Goal: Transaction & Acquisition: Obtain resource

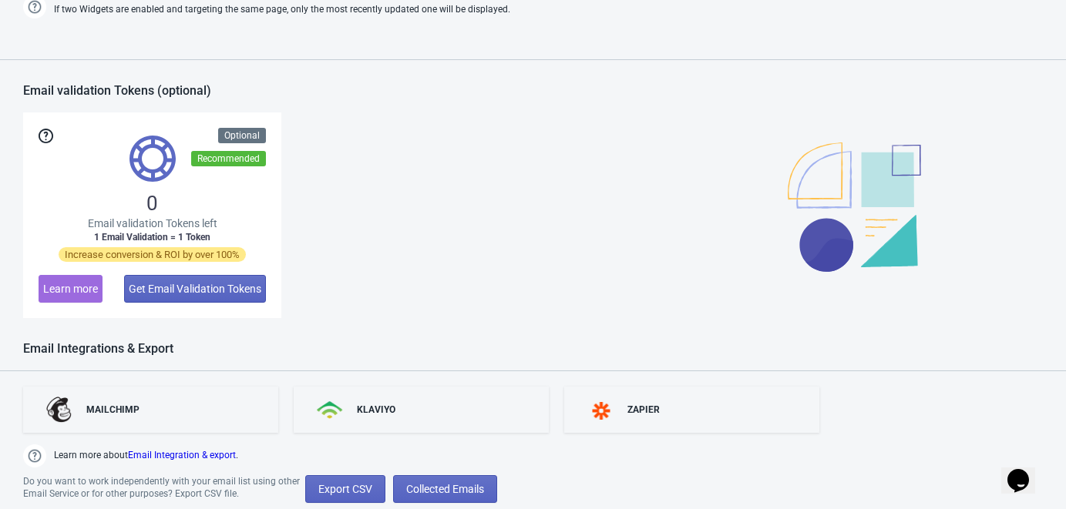
scroll to position [1122, 0]
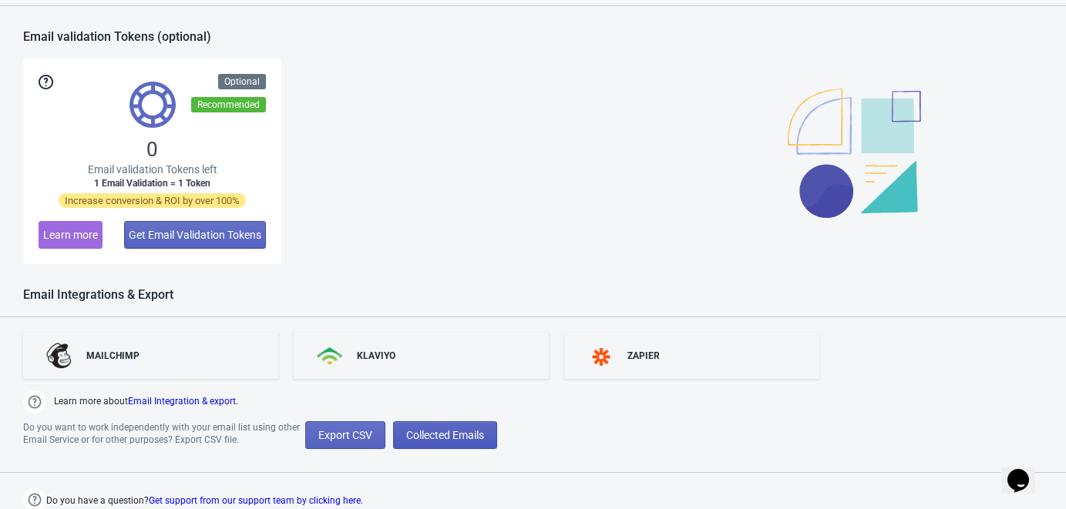
click at [425, 441] on button "Collected Emails" at bounding box center [445, 435] width 104 height 28
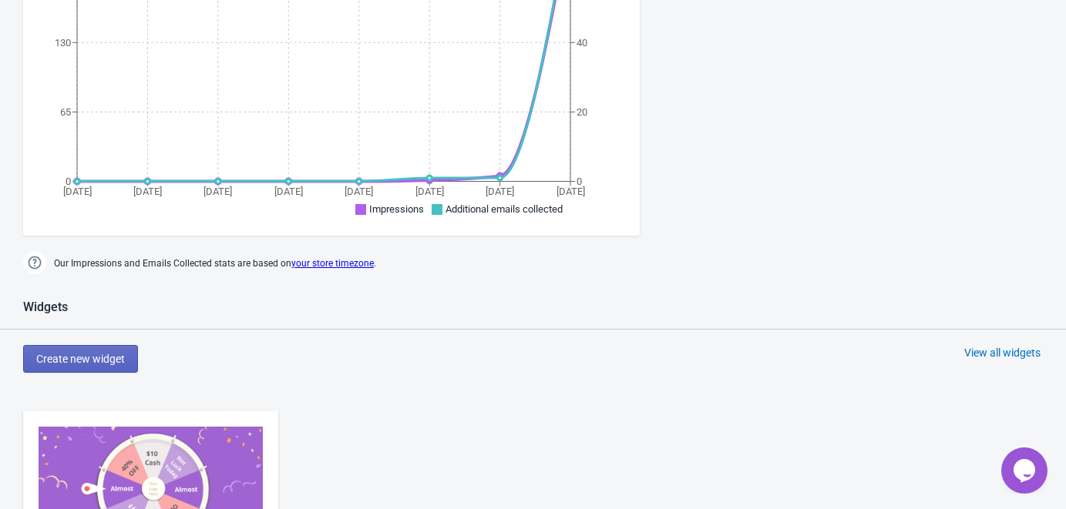
scroll to position [378, 0]
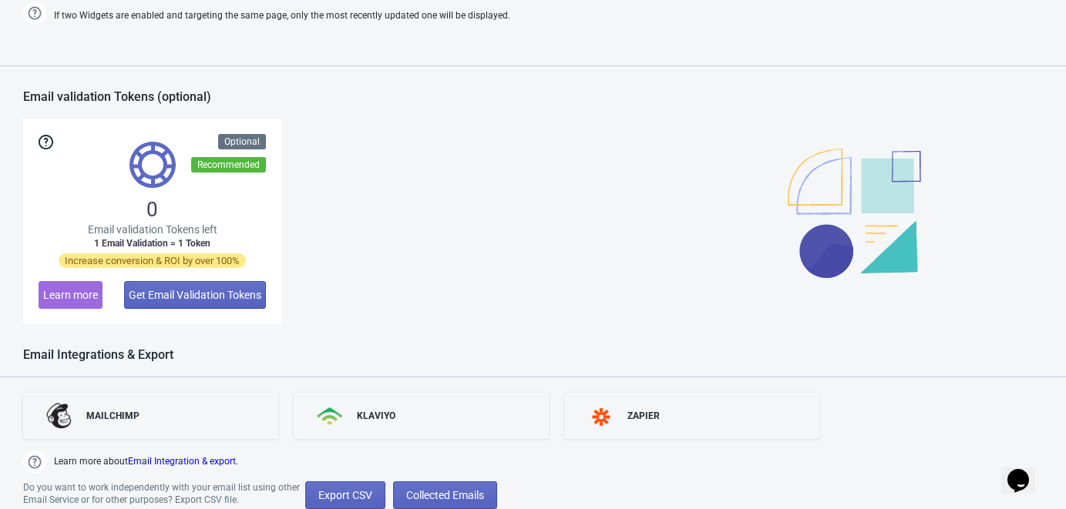
scroll to position [1122, 0]
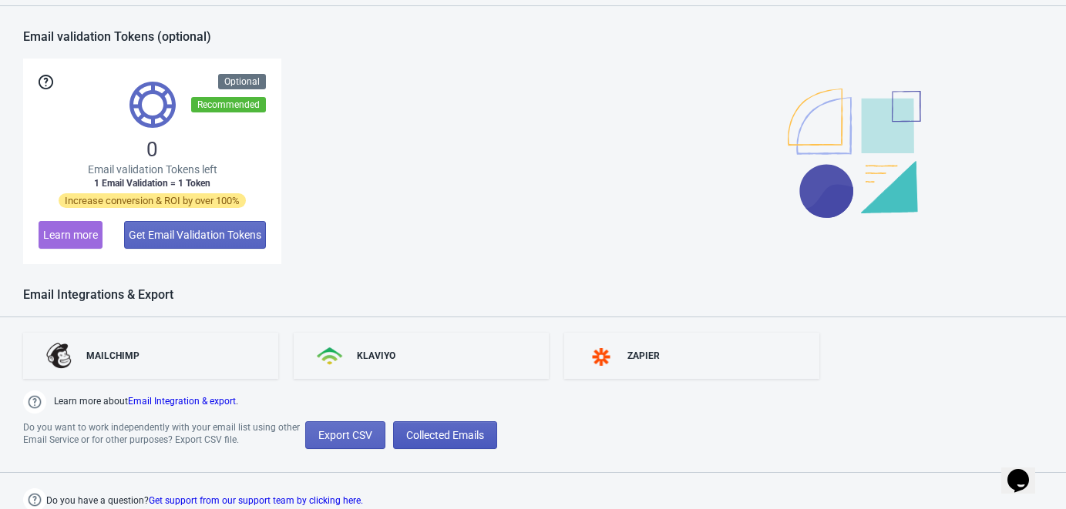
click at [444, 429] on span "Collected Emails" at bounding box center [445, 435] width 78 height 12
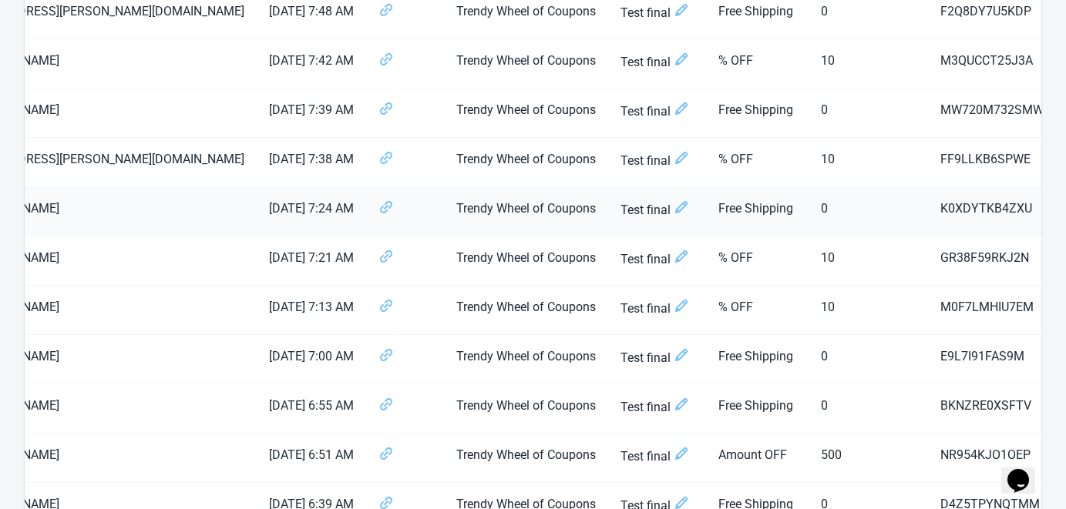
scroll to position [1031, 0]
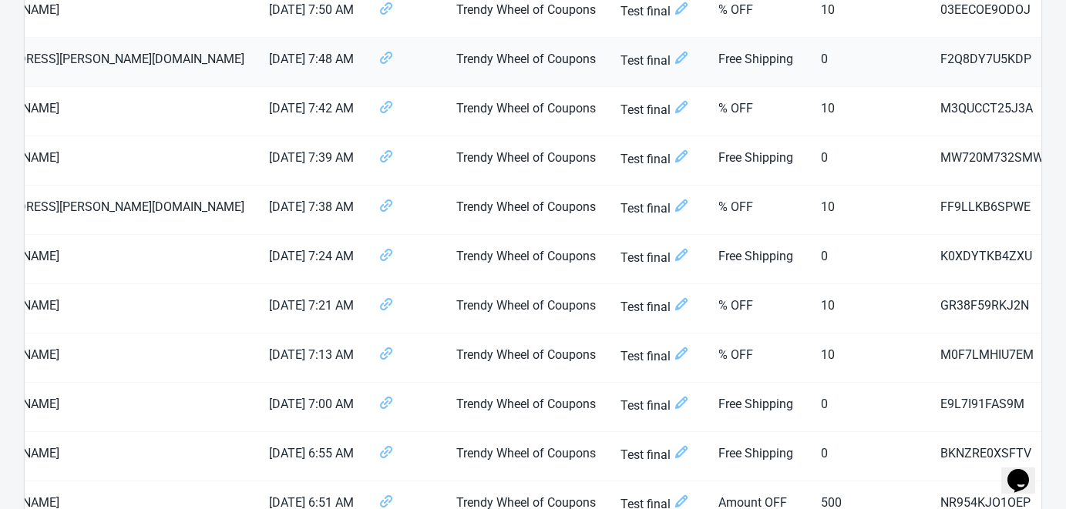
click at [928, 63] on td "F2Q8DY7U5KDP" at bounding box center [992, 62] width 128 height 49
copy td "F2Q8DY7U5KDP"
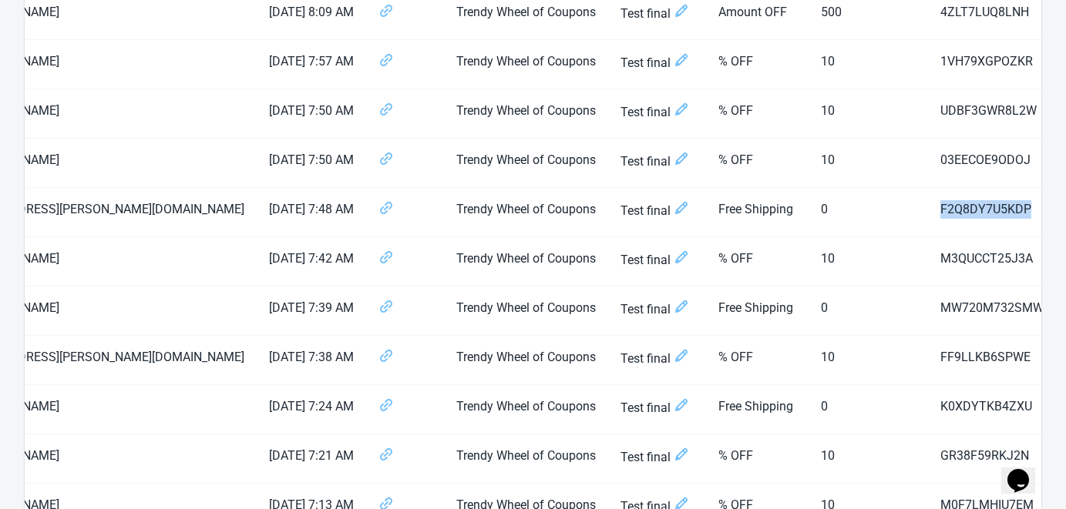
scroll to position [797, 0]
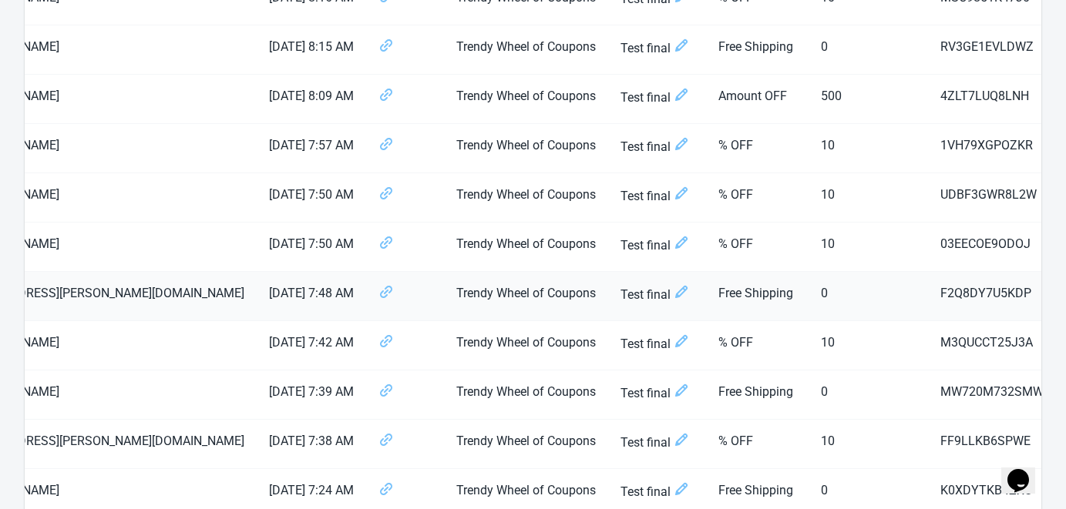
click at [675, 286] on icon at bounding box center [681, 292] width 12 height 12
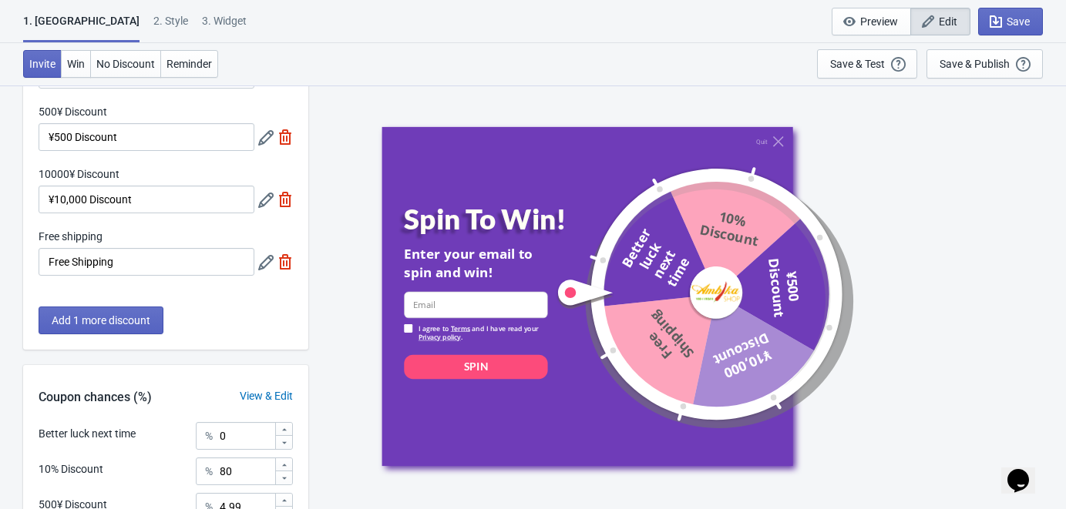
scroll to position [187, 0]
click at [264, 262] on icon at bounding box center [265, 261] width 15 height 15
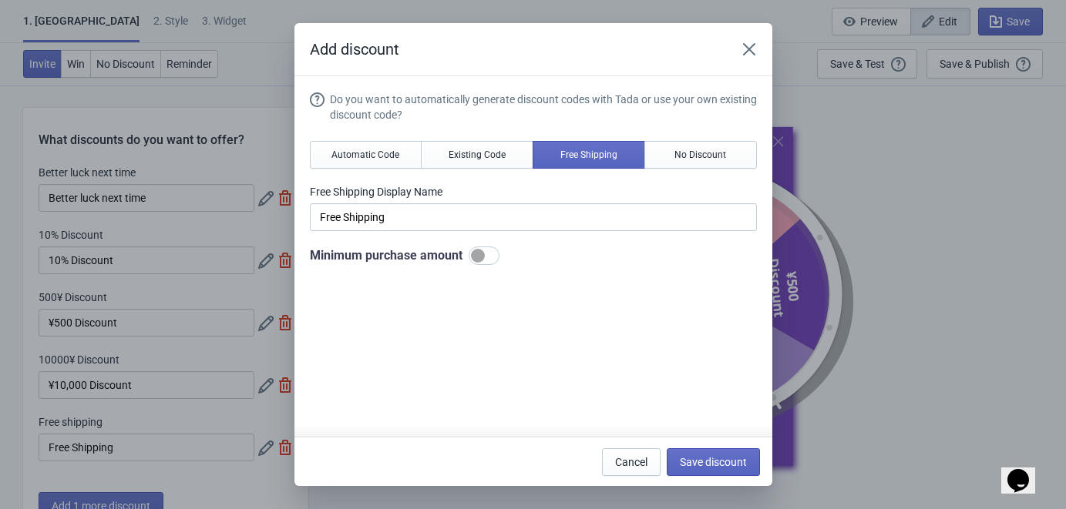
scroll to position [0, 0]
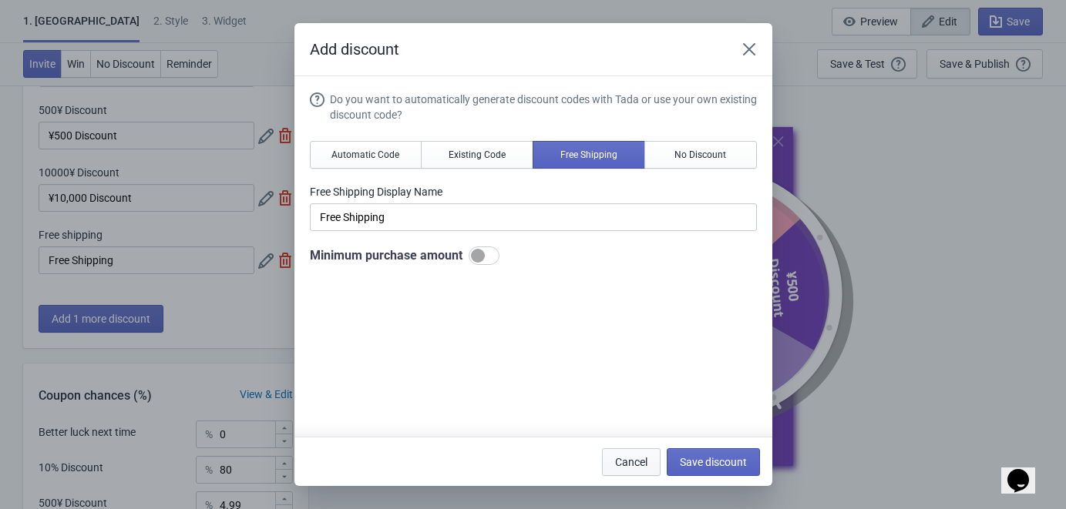
click at [621, 465] on span "Cancel" at bounding box center [631, 462] width 32 height 12
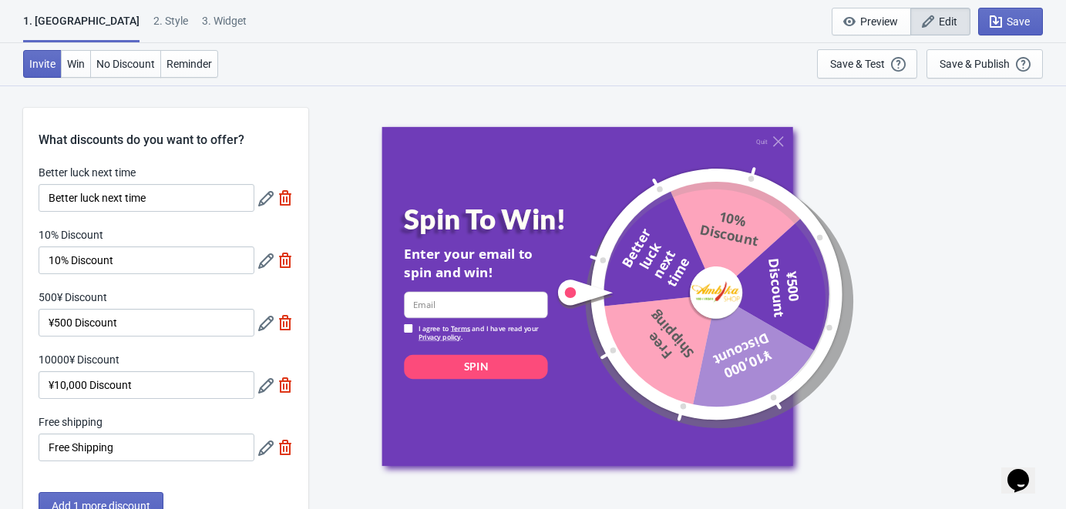
click at [260, 194] on icon at bounding box center [265, 198] width 15 height 15
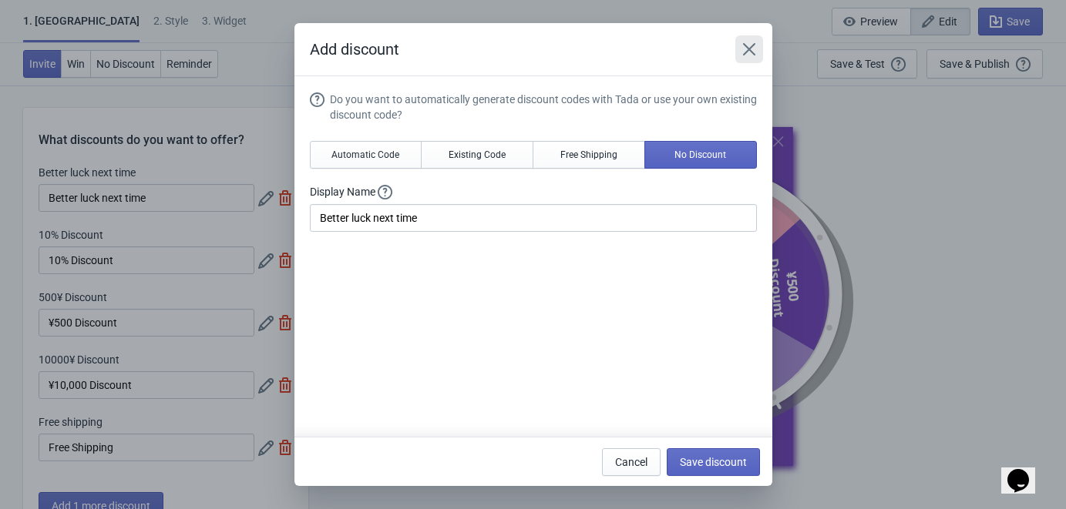
click at [744, 47] on icon "Close" at bounding box center [748, 49] width 15 height 15
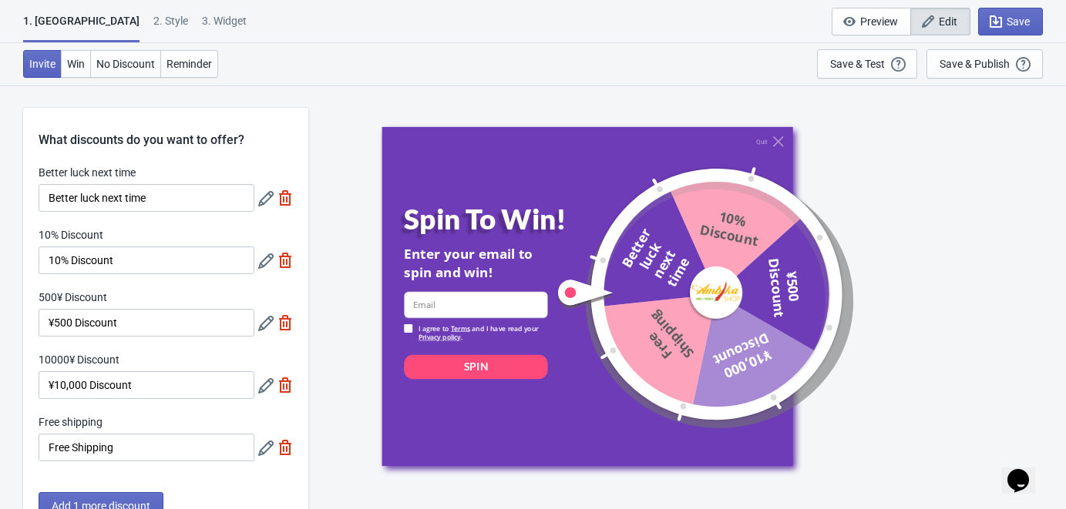
click at [270, 258] on icon at bounding box center [265, 261] width 15 height 15
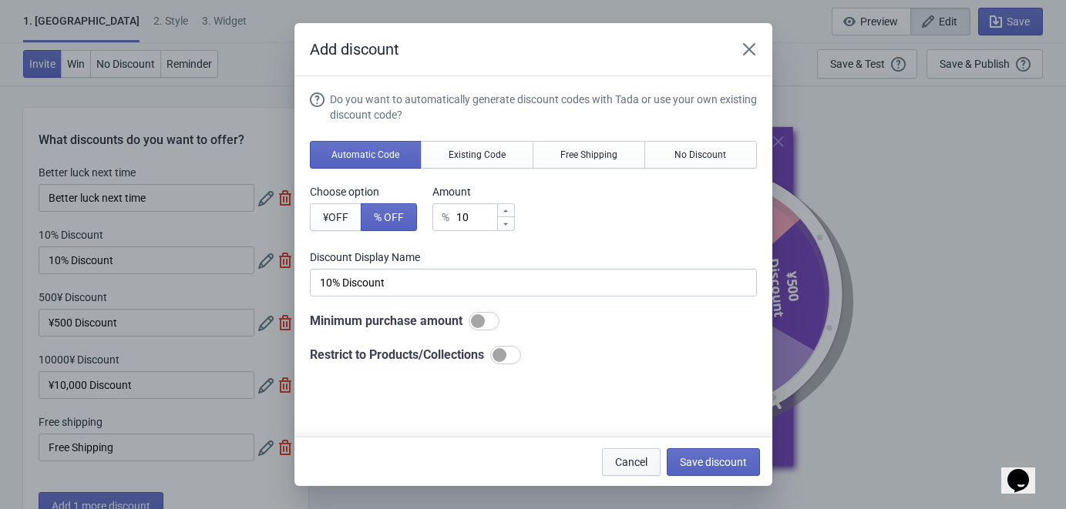
click at [617, 459] on span "Cancel" at bounding box center [631, 462] width 32 height 12
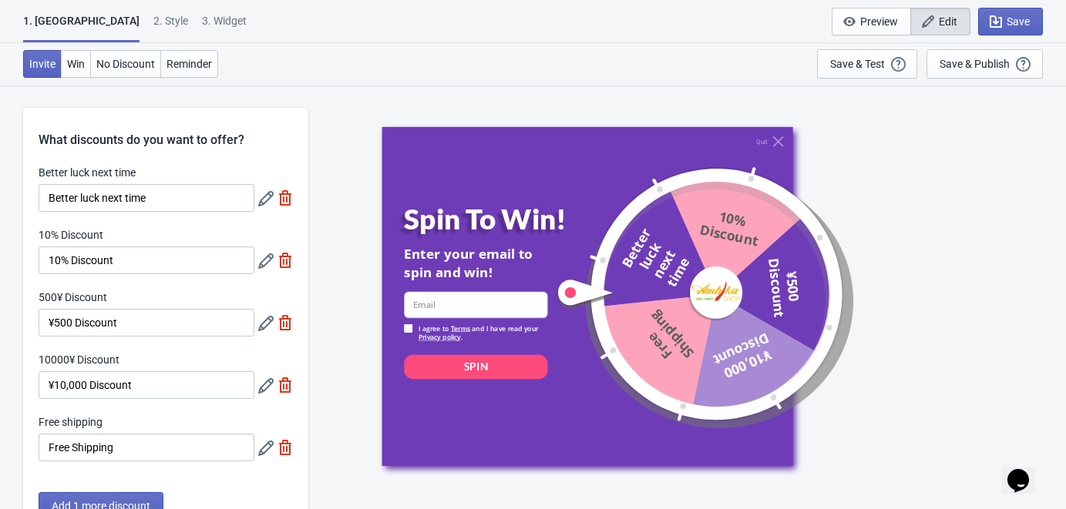
click at [263, 324] on icon at bounding box center [265, 323] width 15 height 15
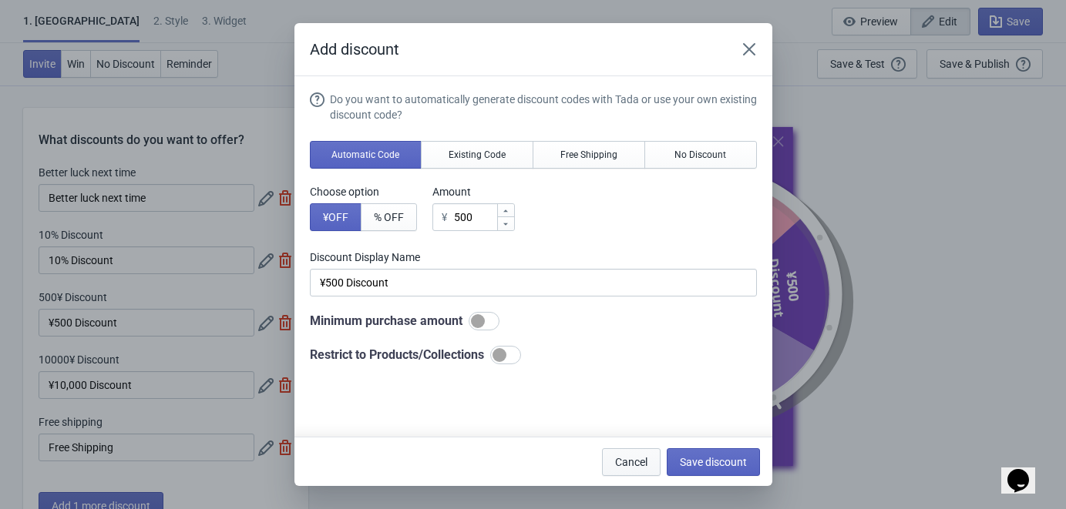
click at [636, 453] on button "Cancel" at bounding box center [631, 462] width 59 height 28
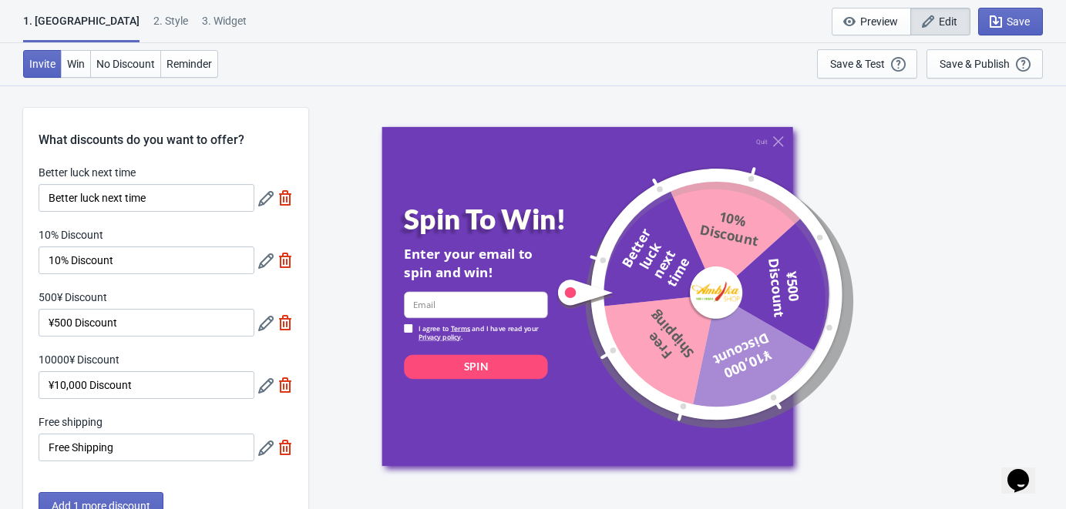
click at [268, 386] on icon at bounding box center [265, 385] width 15 height 15
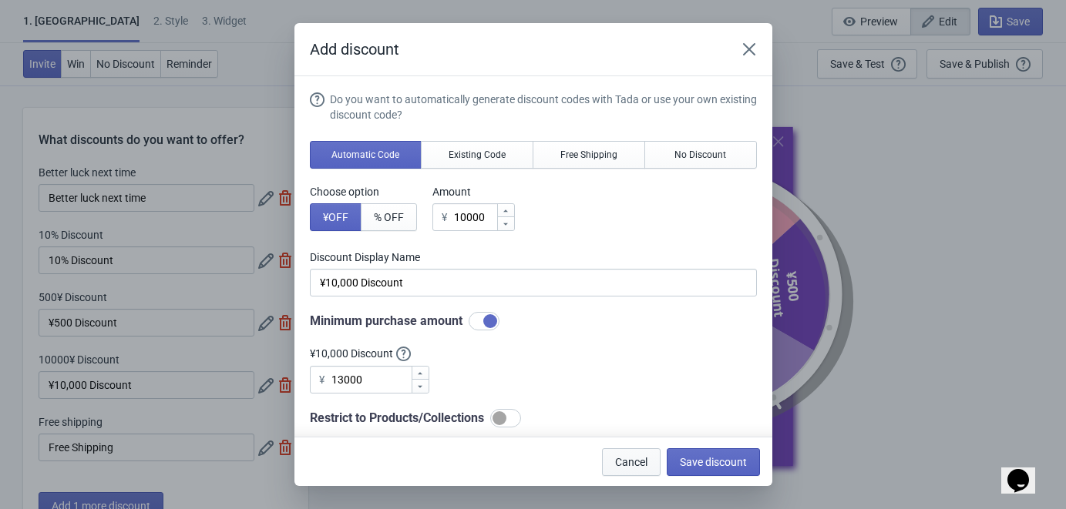
click at [626, 458] on span "Cancel" at bounding box center [631, 462] width 32 height 12
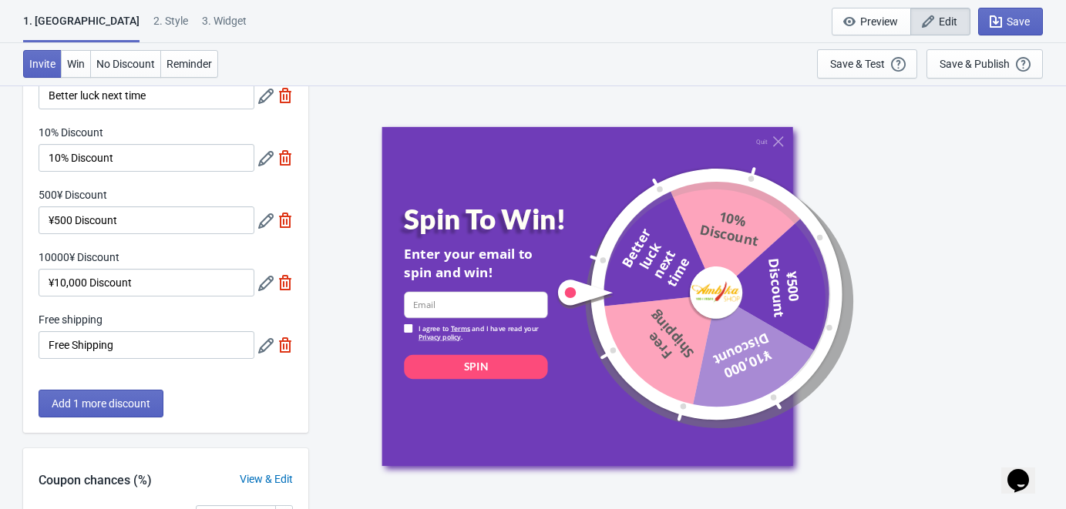
scroll to position [103, 0]
click at [264, 348] on icon at bounding box center [265, 344] width 15 height 15
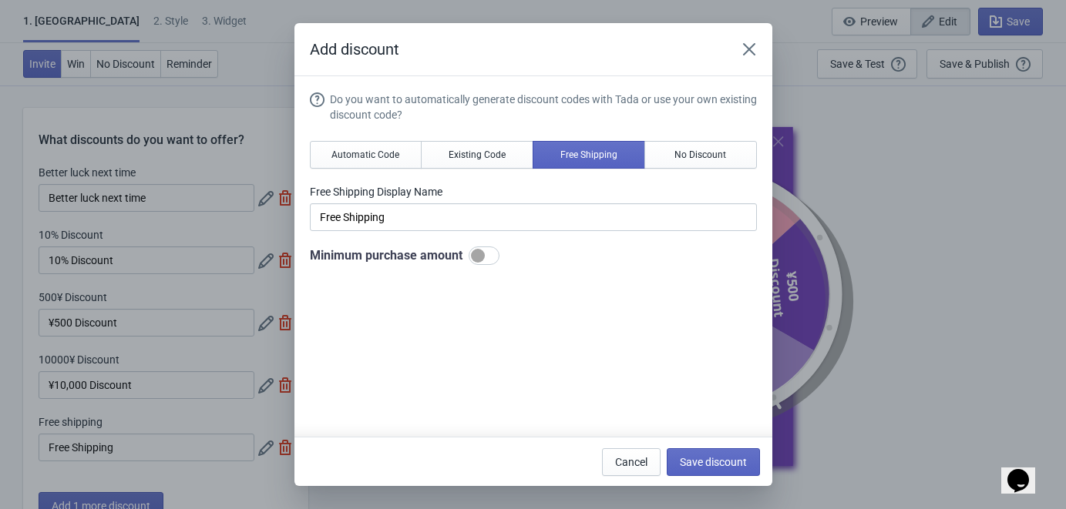
scroll to position [0, 0]
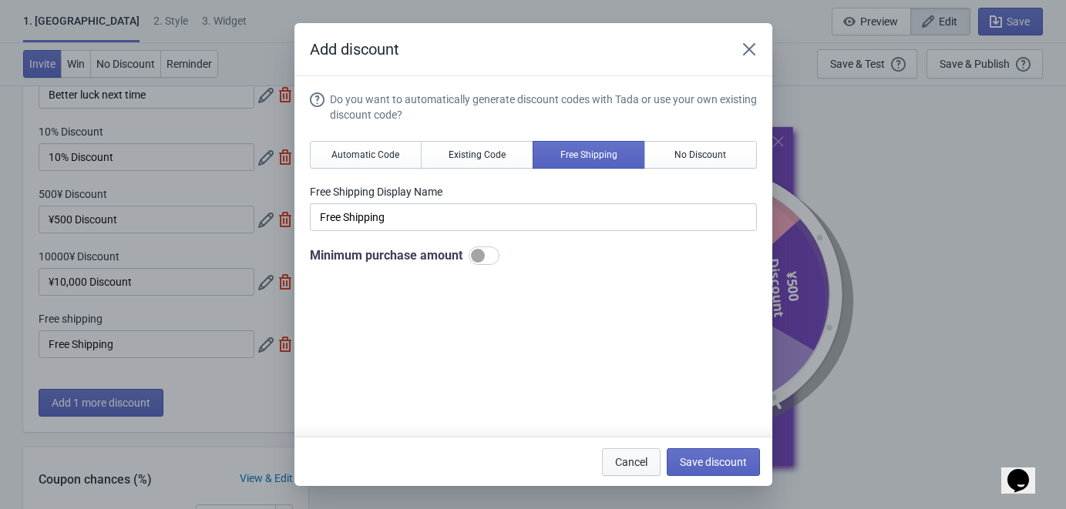
click at [619, 453] on button "Cancel" at bounding box center [631, 462] width 59 height 28
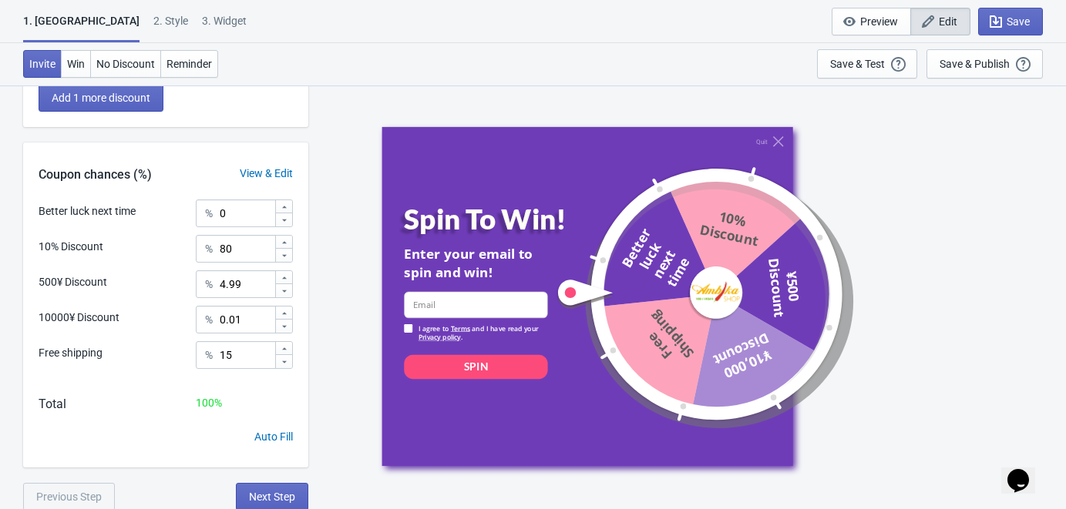
scroll to position [408, 0]
click at [223, 251] on input "80" at bounding box center [246, 250] width 55 height 28
type input "0"
click at [247, 260] on input "65" at bounding box center [246, 250] width 55 height 28
type input "65"
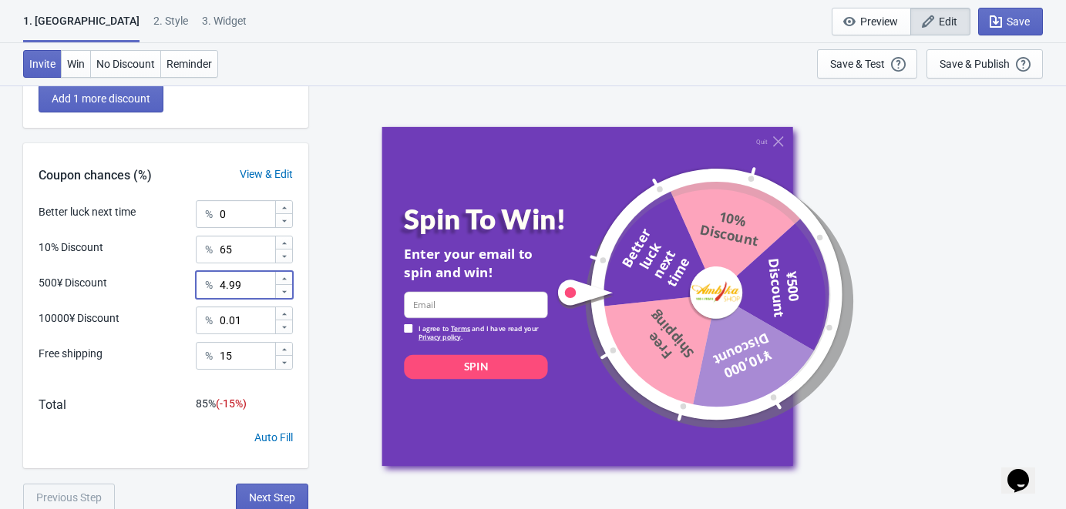
click at [251, 284] on input "4.99" at bounding box center [246, 285] width 55 height 28
click at [157, 437] on div "Auto Fill" at bounding box center [165, 449] width 285 height 39
click at [229, 286] on input "19.99" at bounding box center [246, 285] width 55 height 28
type input "10.99"
click at [246, 247] on input "65" at bounding box center [246, 250] width 55 height 28
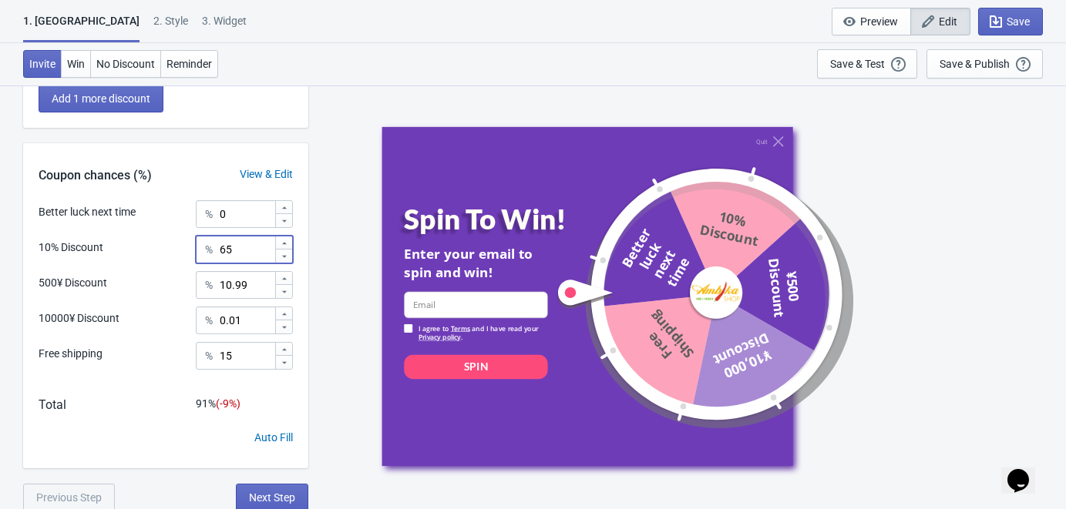
type input "6"
type input "74"
click at [146, 441] on div "Auto Fill" at bounding box center [165, 449] width 285 height 39
click at [996, 18] on icon "button" at bounding box center [995, 21] width 12 height 12
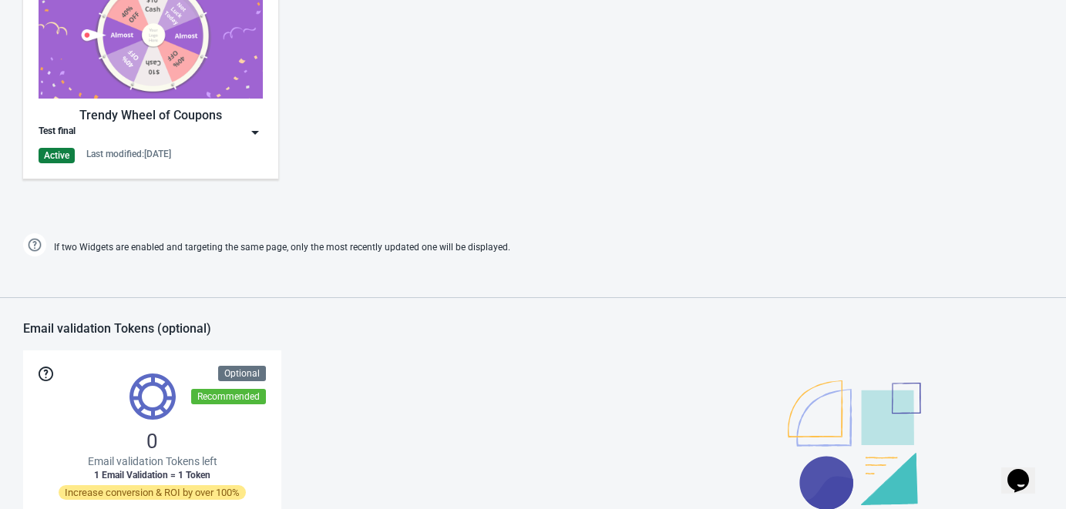
scroll to position [1122, 0]
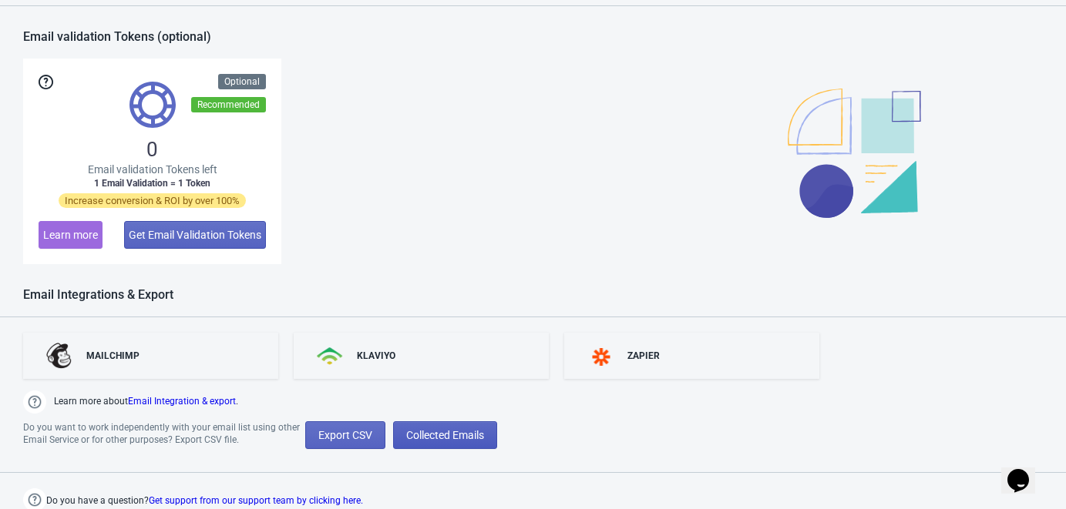
click at [442, 429] on span "Collected Emails" at bounding box center [445, 435] width 78 height 12
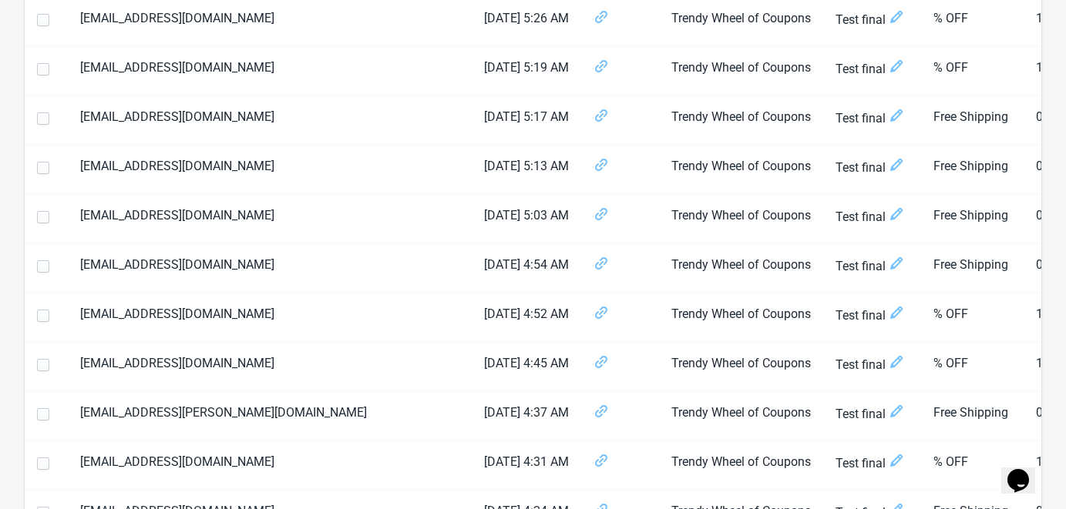
scroll to position [2351, 0]
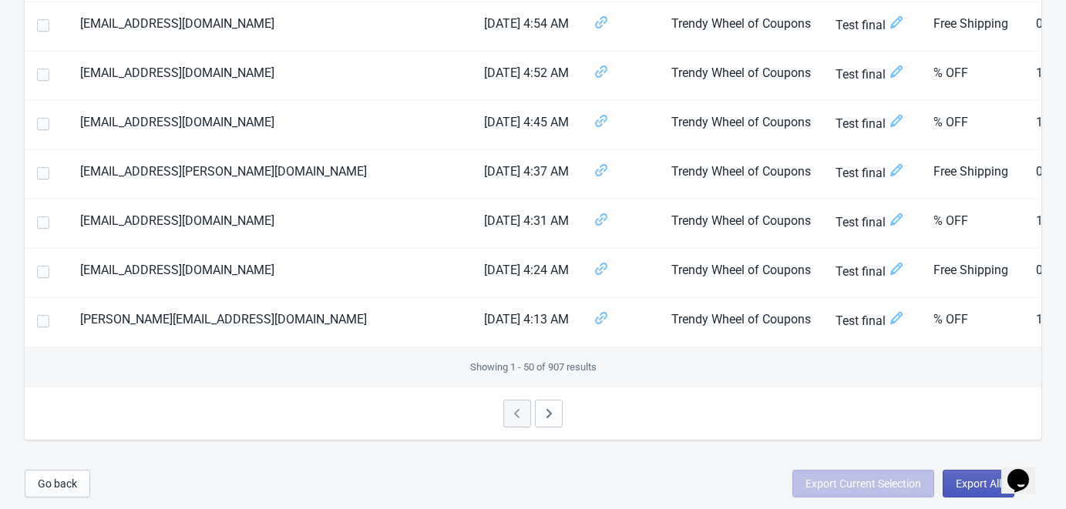
click at [952, 474] on button "Export All" at bounding box center [978, 484] width 72 height 28
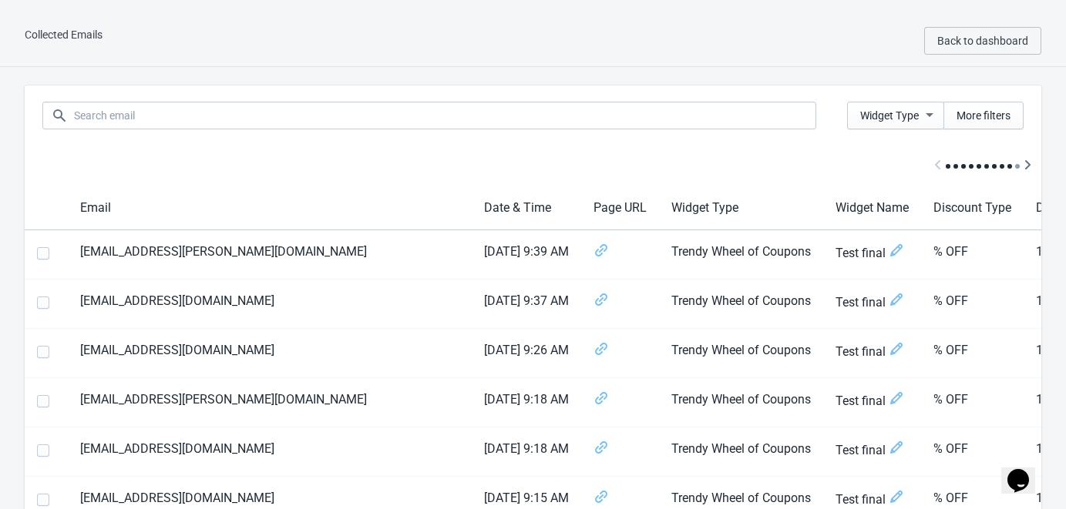
select select "2025"
select select "8"
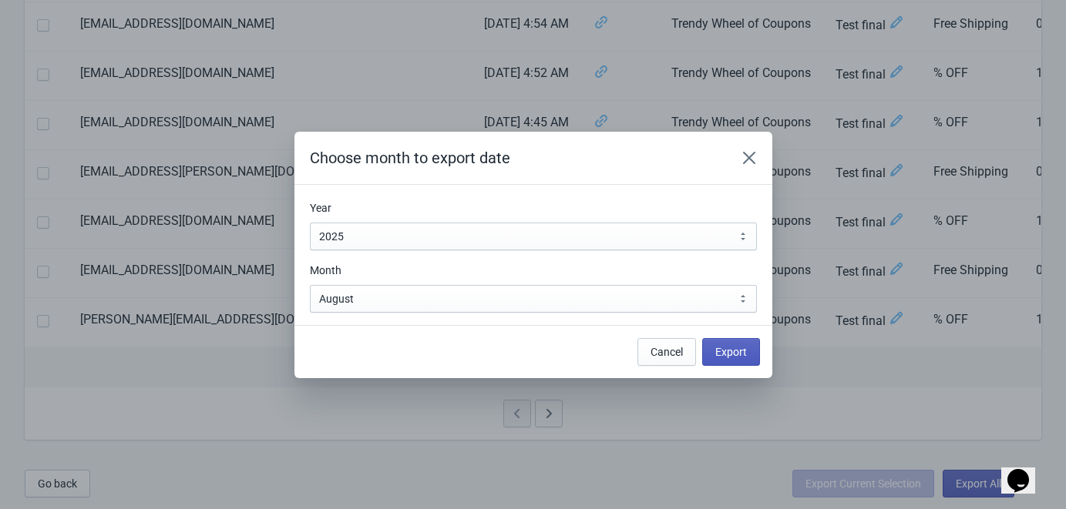
click at [727, 354] on span "Export" at bounding box center [731, 352] width 32 height 12
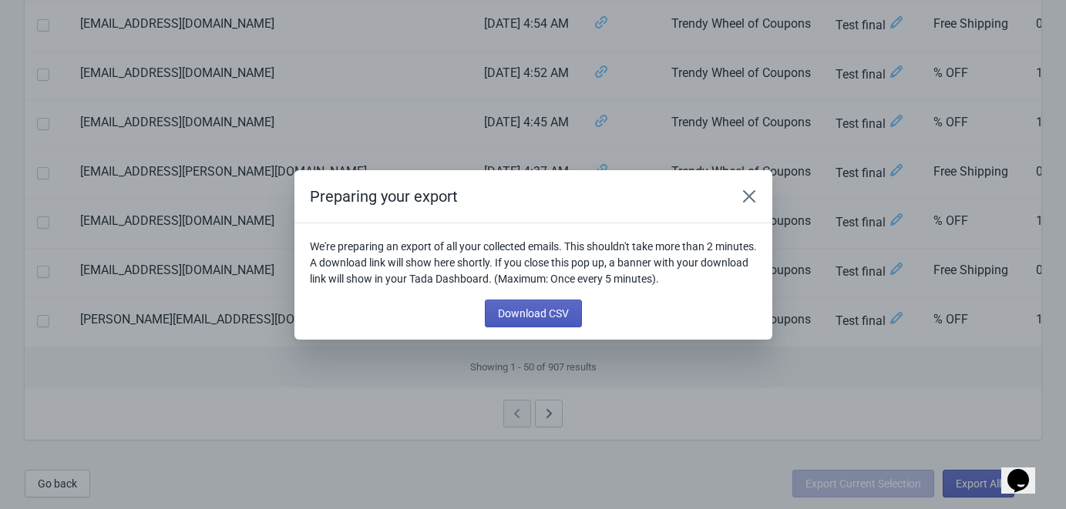
click at [546, 311] on span "Download CSV" at bounding box center [533, 313] width 71 height 12
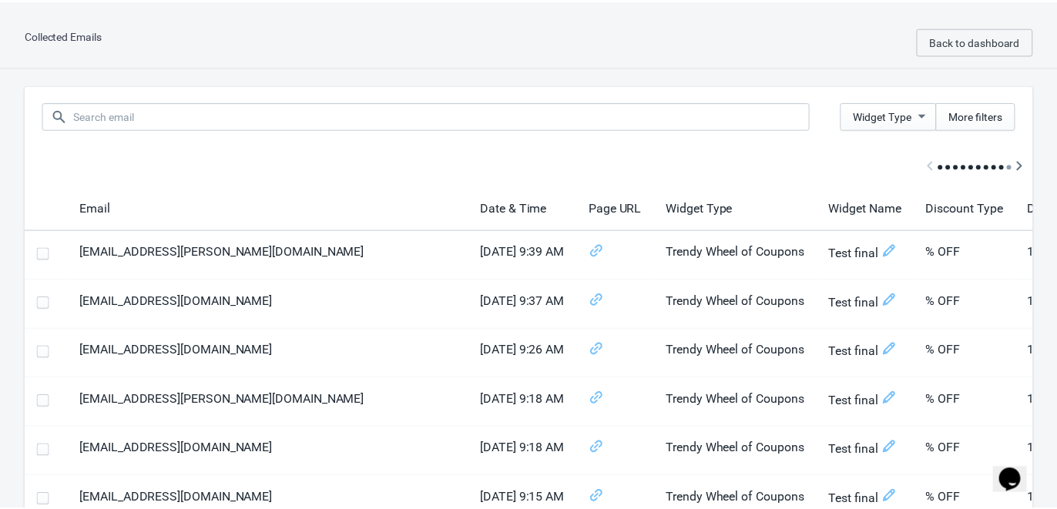
scroll to position [2351, 0]
